Goal: Task Accomplishment & Management: Manage account settings

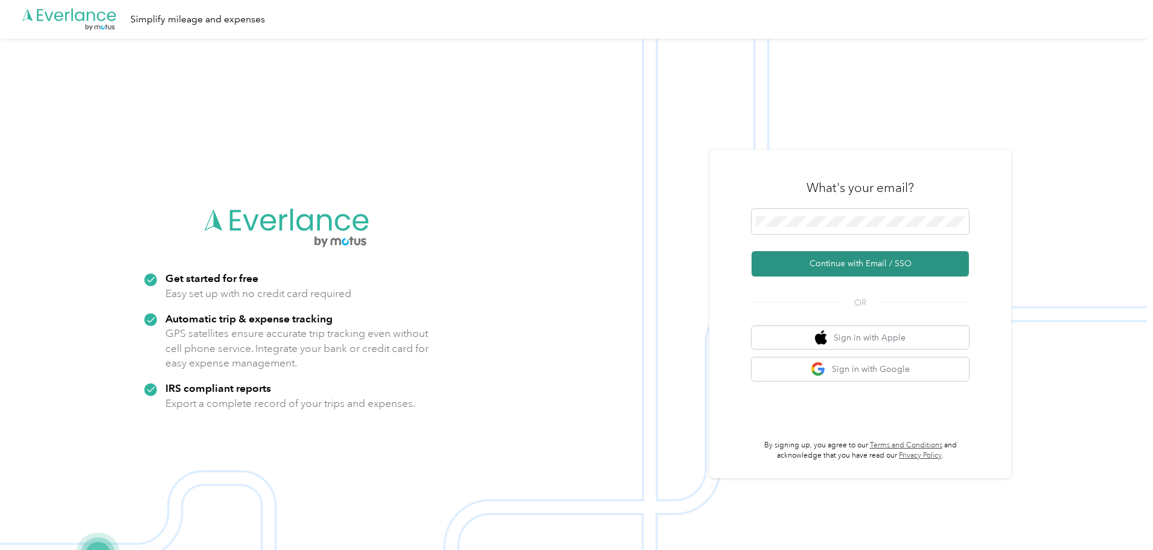
click at [861, 261] on button "Continue with Email / SSO" at bounding box center [859, 263] width 217 height 25
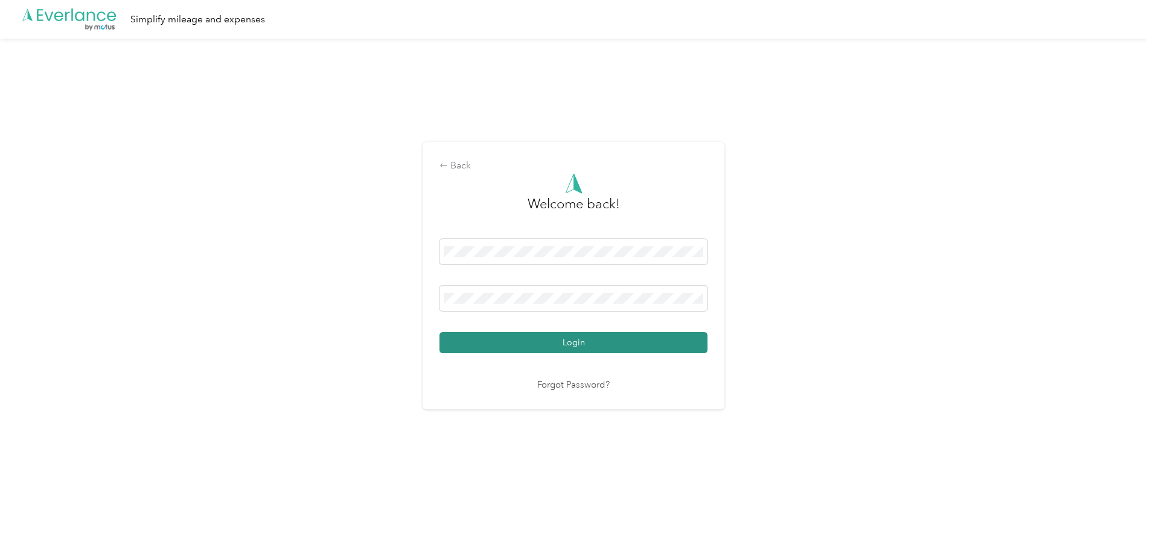
click at [580, 343] on button "Login" at bounding box center [573, 342] width 268 height 21
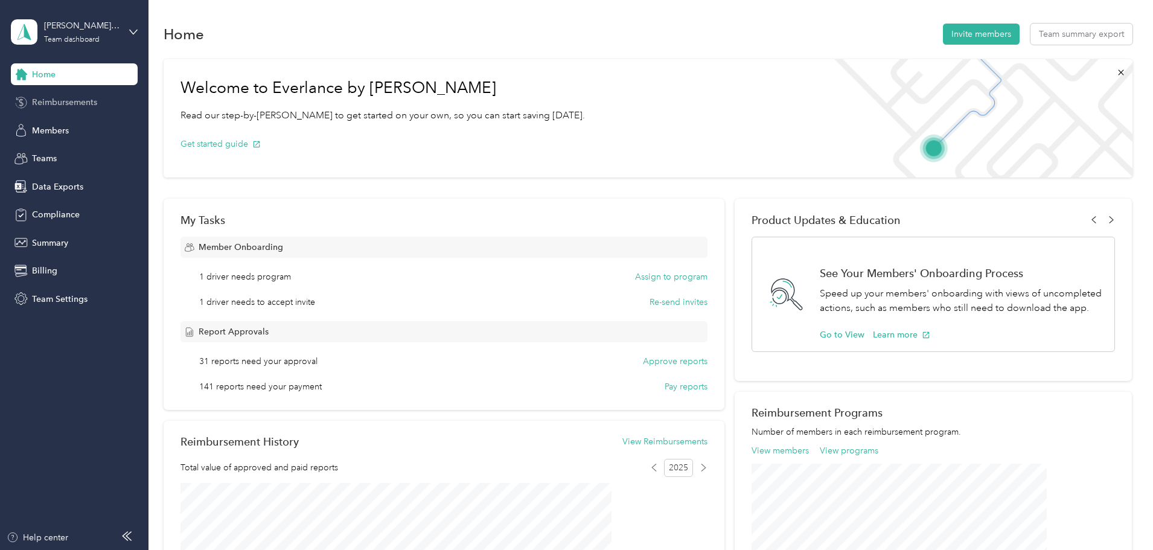
click at [72, 107] on span "Reimbursements" at bounding box center [64, 102] width 65 height 13
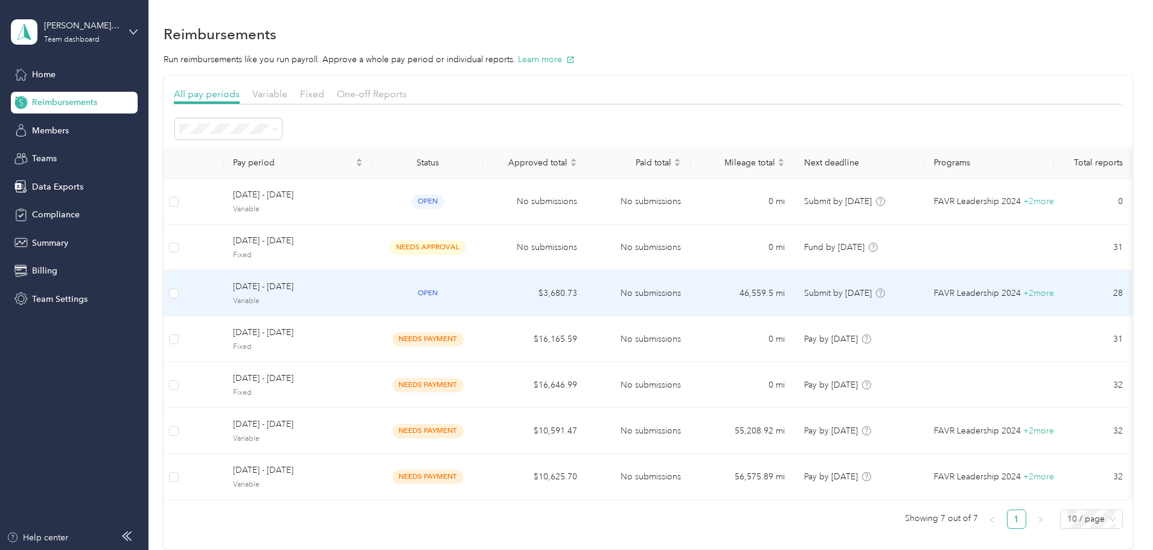
click at [223, 290] on td at bounding box center [203, 293] width 39 height 46
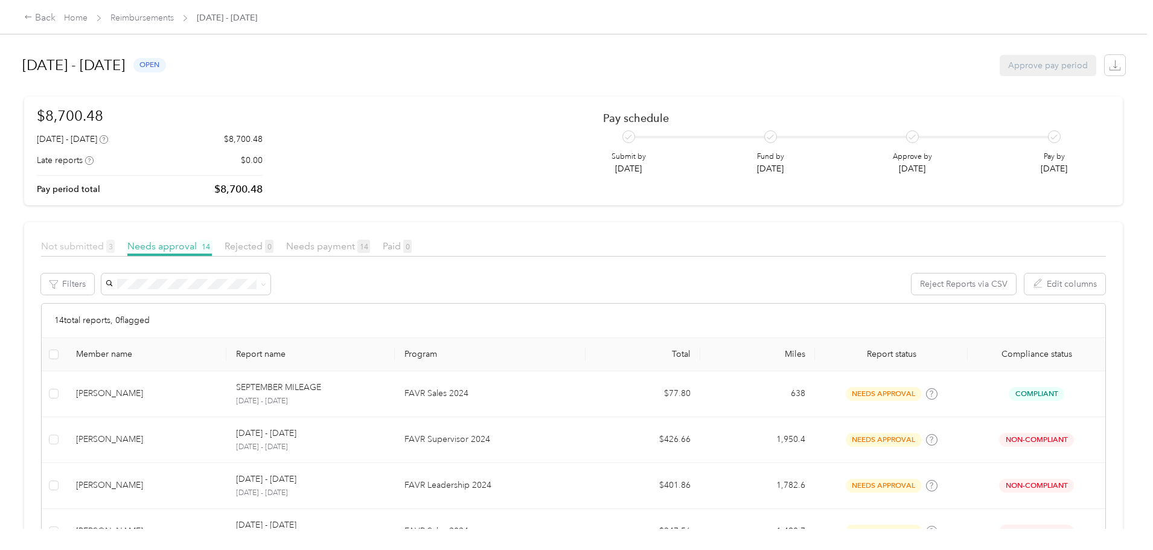
click at [115, 245] on span "Not submitted 3" at bounding box center [78, 245] width 74 height 11
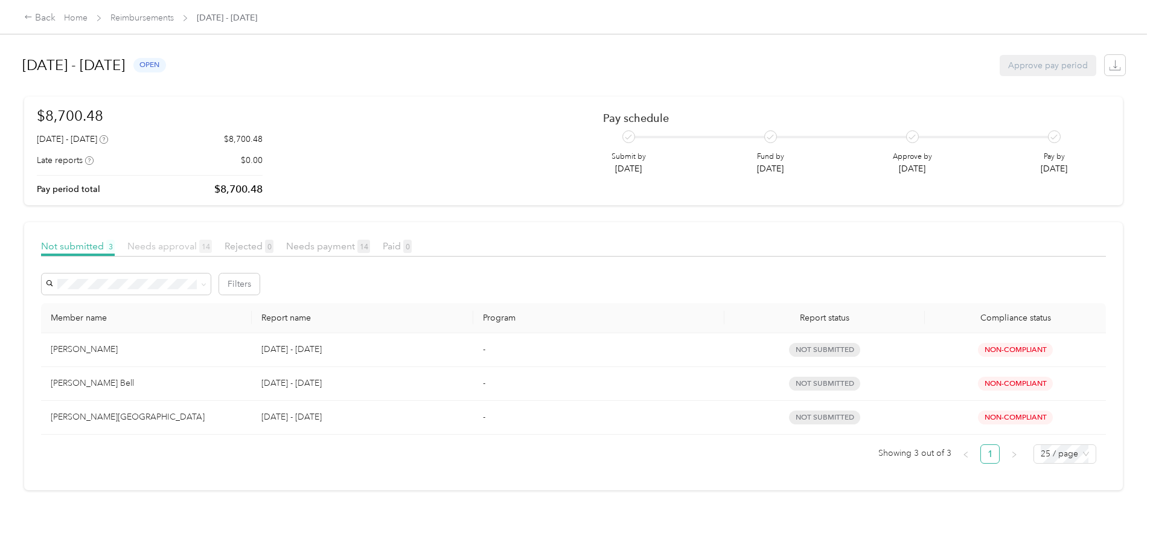
click at [212, 248] on span "Needs approval 14" at bounding box center [169, 245] width 85 height 11
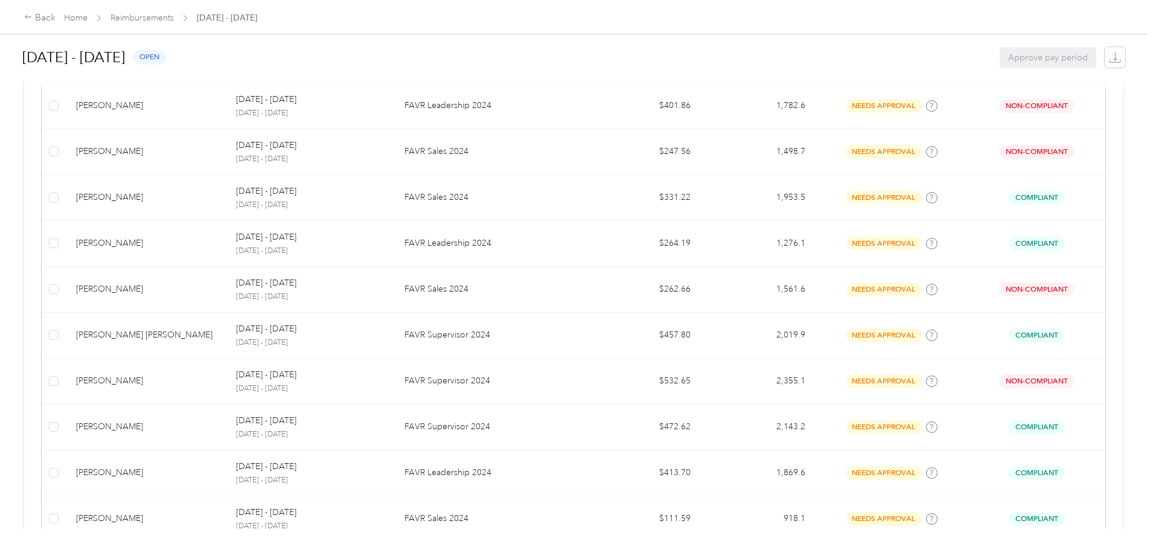
scroll to position [127, 0]
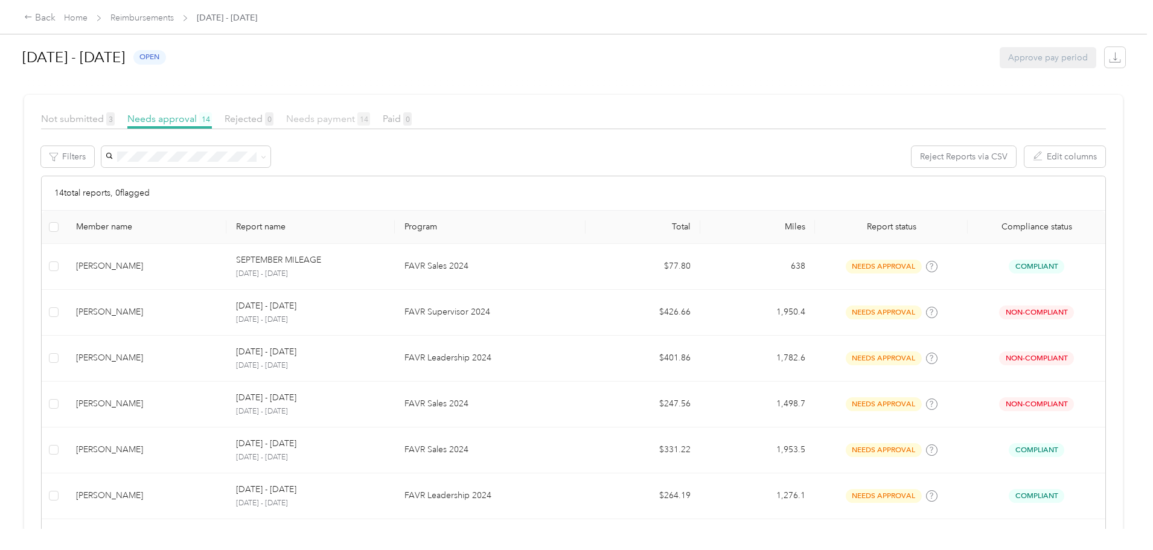
click at [370, 118] on span "Needs payment 14" at bounding box center [328, 118] width 84 height 11
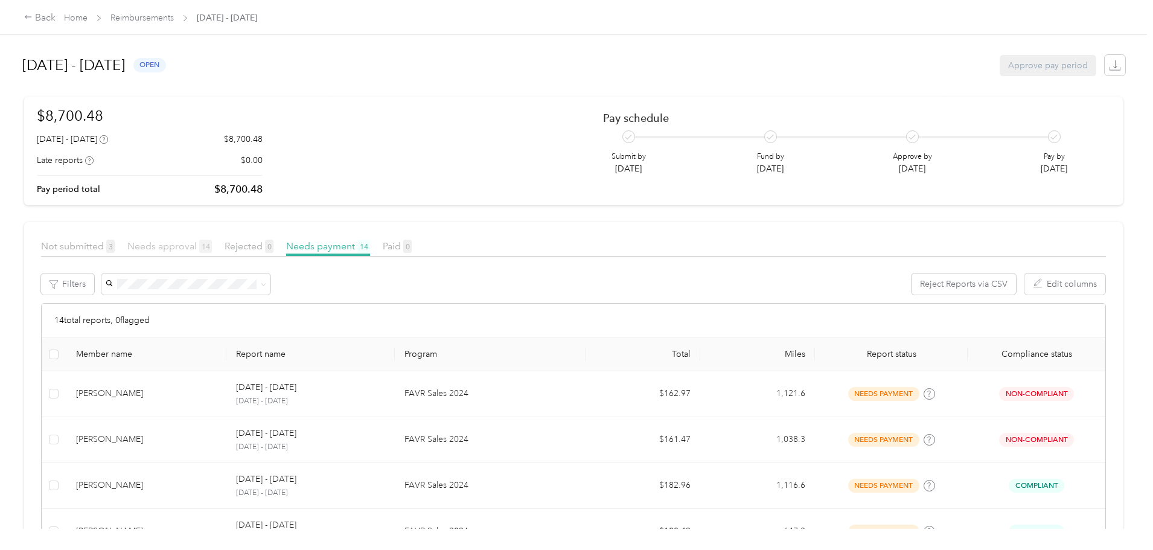
click at [212, 246] on span "Needs approval 14" at bounding box center [169, 245] width 85 height 11
click at [370, 246] on span "Needs payment 14" at bounding box center [328, 245] width 84 height 11
click at [115, 247] on span "Not submitted 3" at bounding box center [78, 245] width 74 height 11
